Goal: Use online tool/utility: Utilize a website feature to perform a specific function

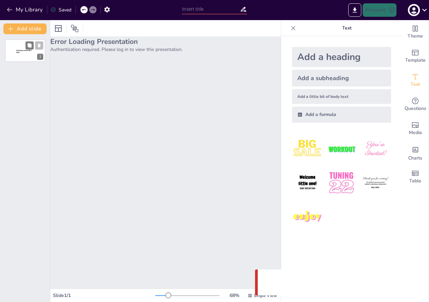
click at [24, 51] on span "Sendsteps presentation editor" at bounding box center [23, 52] width 15 height 4
click at [22, 52] on p "Sendsteps presentation editor" at bounding box center [25, 52] width 18 height 4
